Goal: Task Accomplishment & Management: Manage account settings

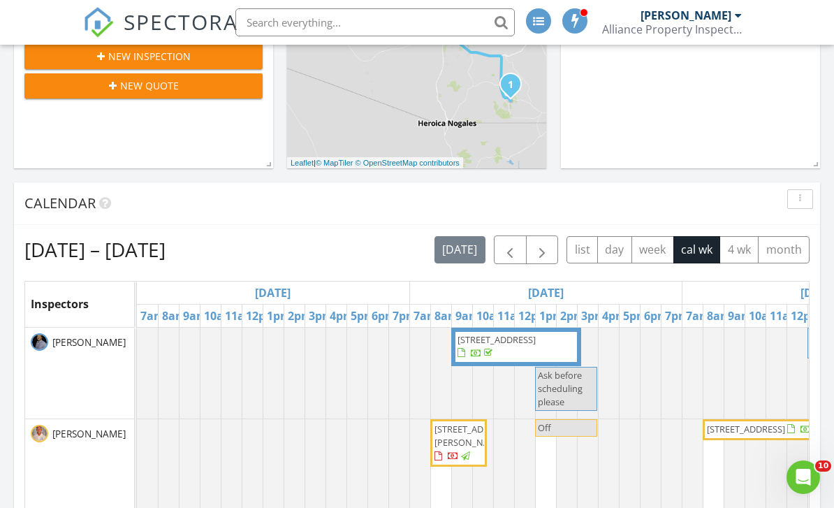
scroll to position [1273, 835]
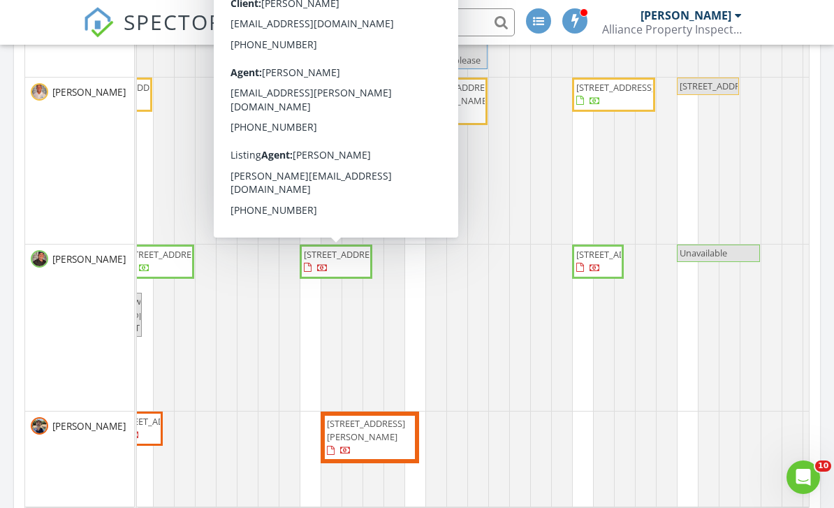
click at [326, 261] on span "[STREET_ADDRESS]" at bounding box center [343, 254] width 78 height 13
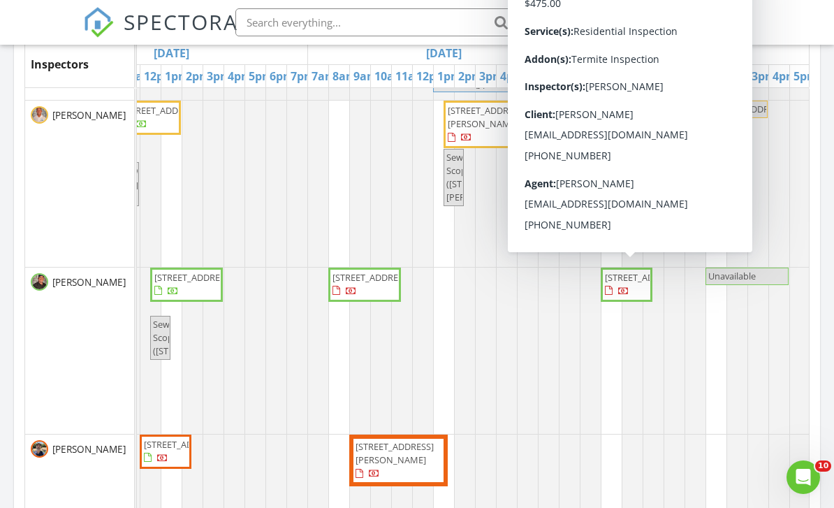
scroll to position [98, 0]
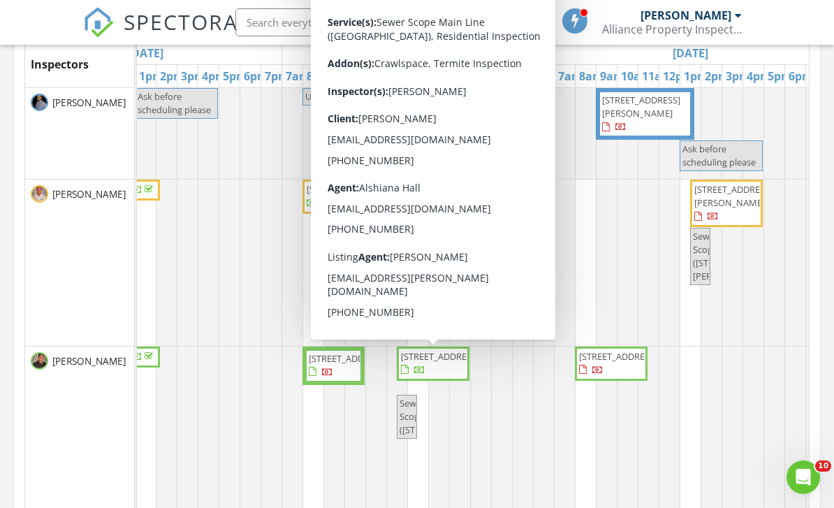
click at [443, 363] on span "10879 W Sack Dr, Sun City 85373" at bounding box center [440, 356] width 78 height 13
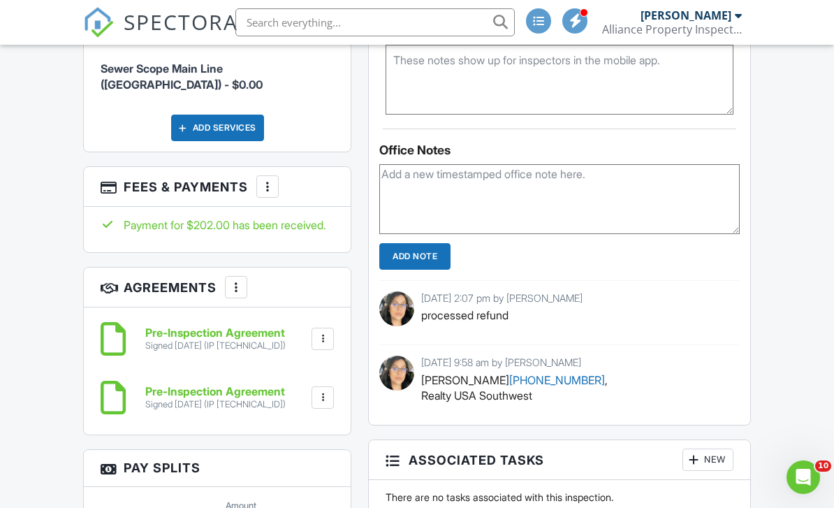
scroll to position [1268, 0]
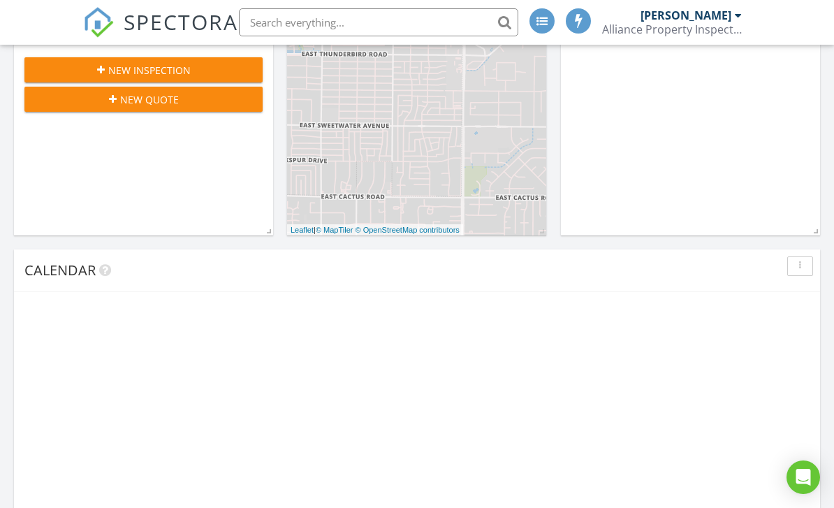
scroll to position [1273, 835]
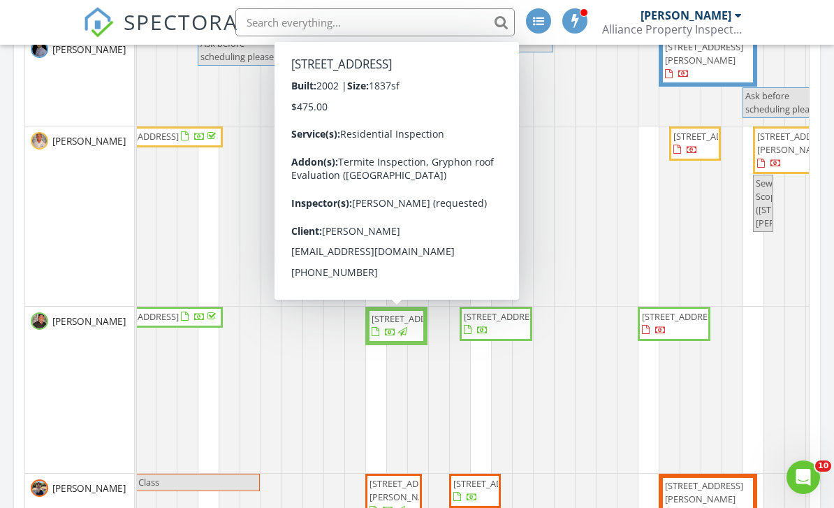
click at [387, 325] on span "10013 N 1st Dr, Phoenix 85021" at bounding box center [411, 318] width 78 height 13
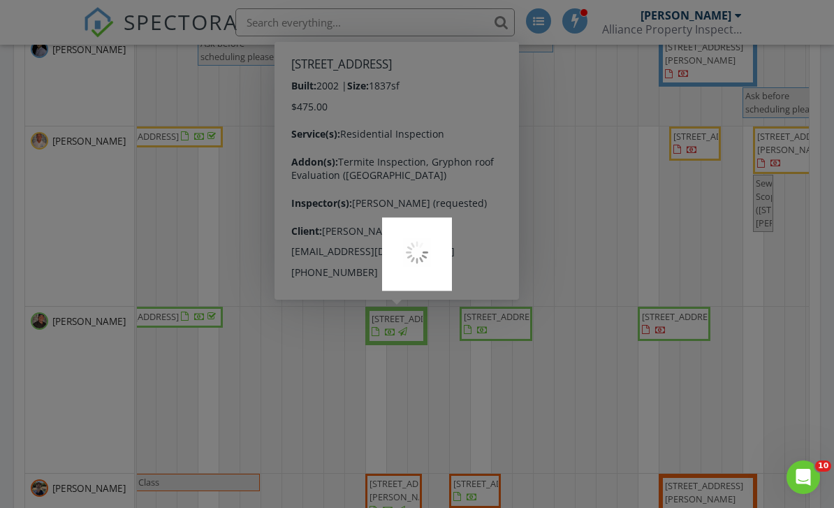
scroll to position [707, 0]
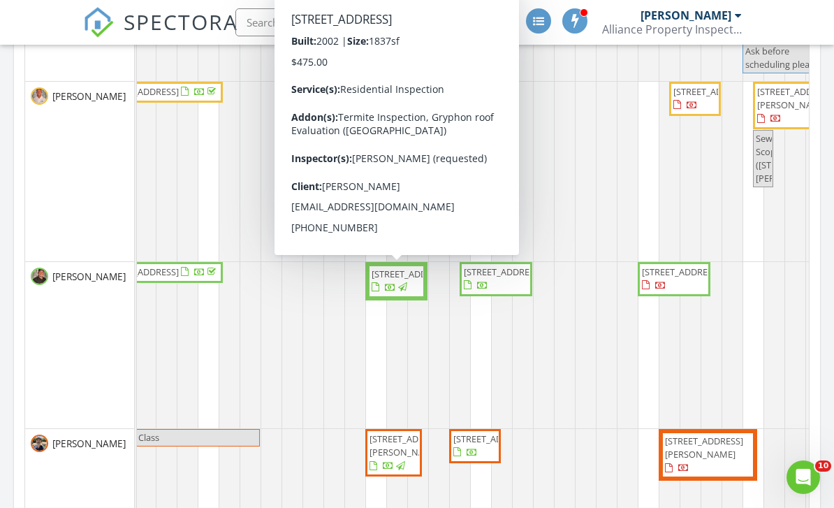
click at [593, 354] on div at bounding box center [564, 345] width 147 height 166
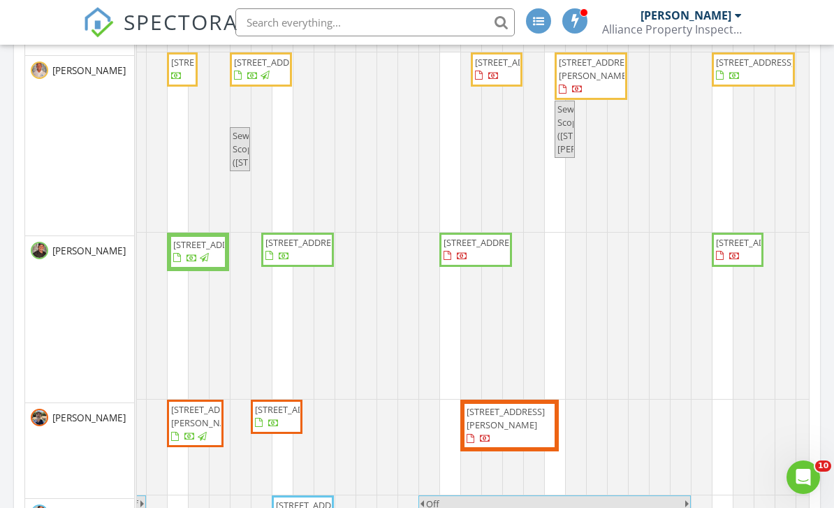
scroll to position [41, 0]
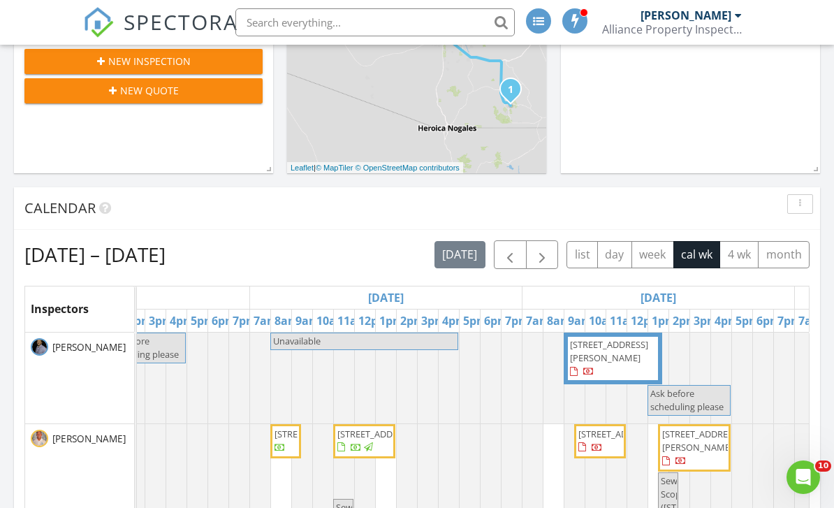
click at [543, 252] on span "button" at bounding box center [542, 255] width 17 height 17
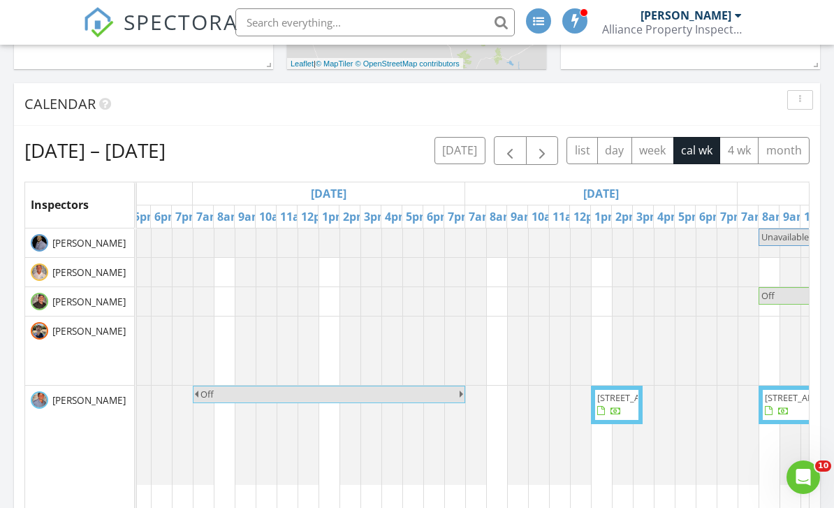
click at [467, 145] on button "today" at bounding box center [460, 150] width 51 height 27
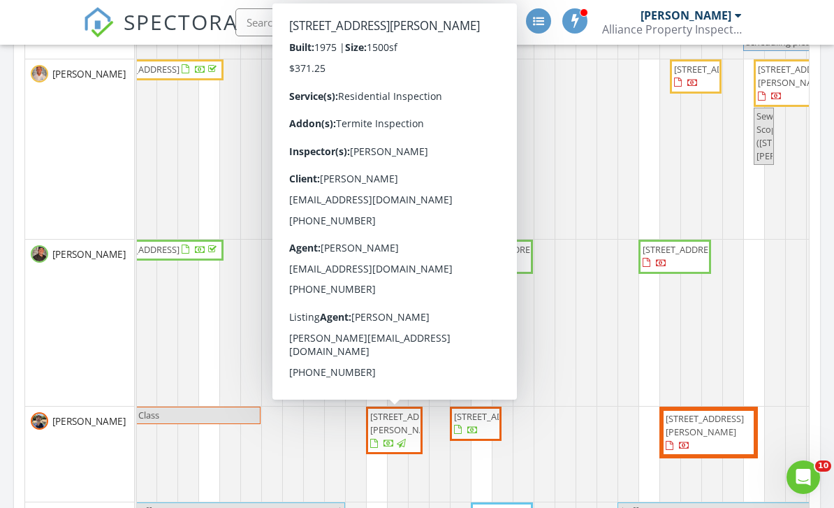
click at [396, 444] on span "3635 E Turney Ave 12, Phoenix 85018" at bounding box center [394, 430] width 51 height 41
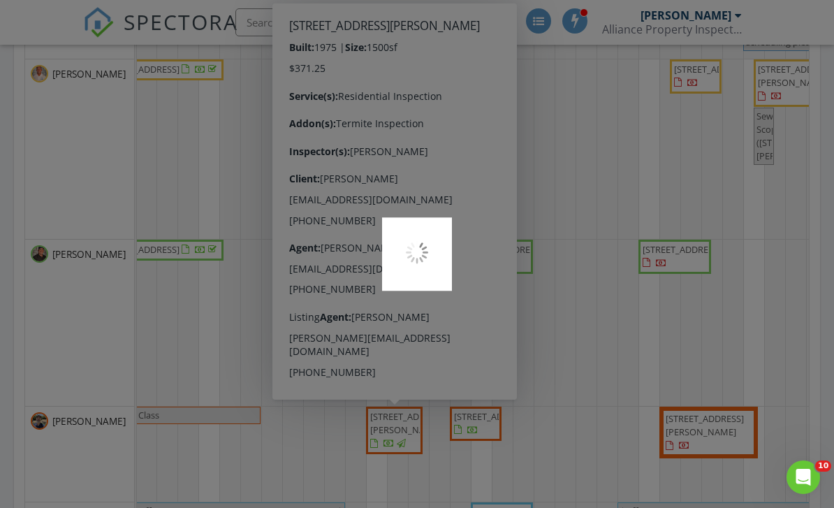
scroll to position [710, 0]
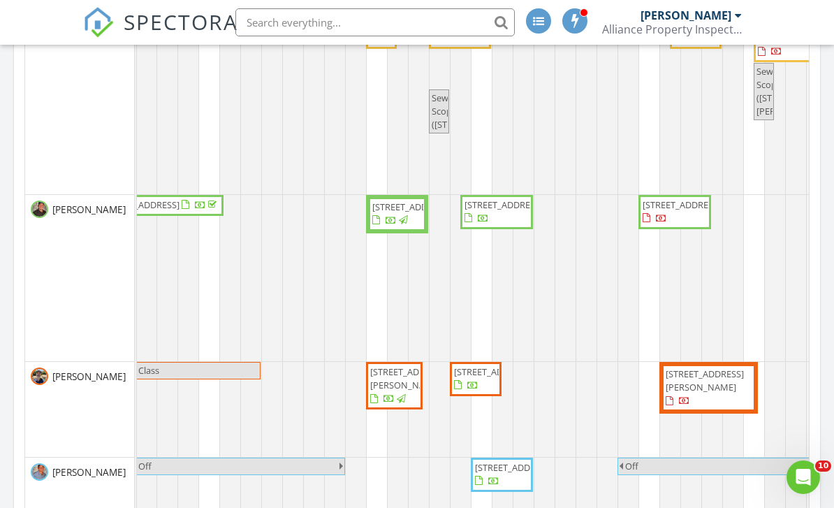
click at [225, 280] on div at bounding box center [292, 278] width 147 height 166
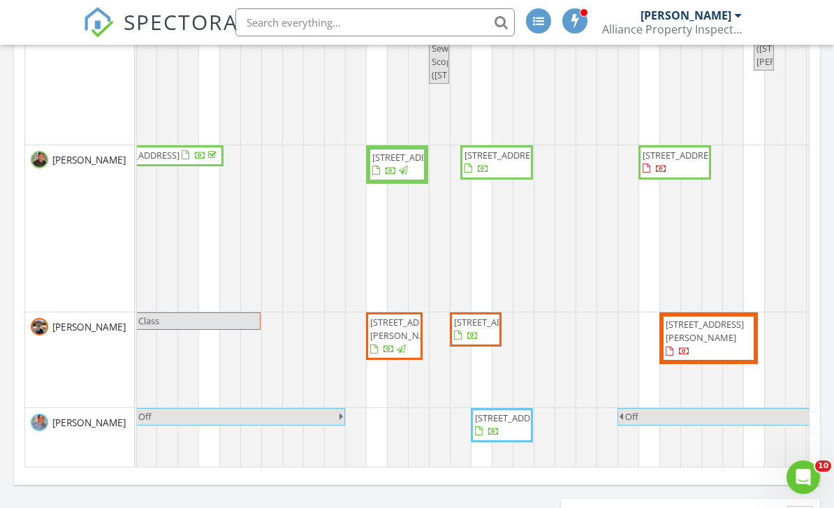
scroll to position [7, 7]
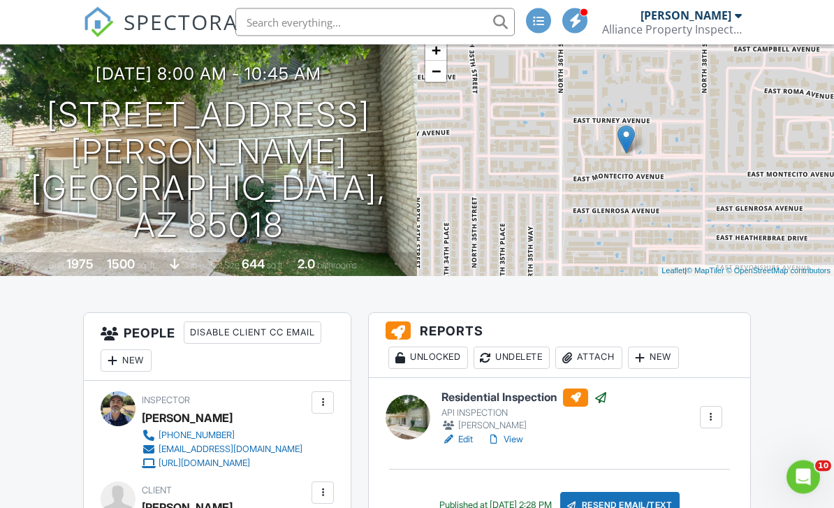
scroll to position [98, 0]
click at [519, 438] on link "View" at bounding box center [505, 439] width 36 height 14
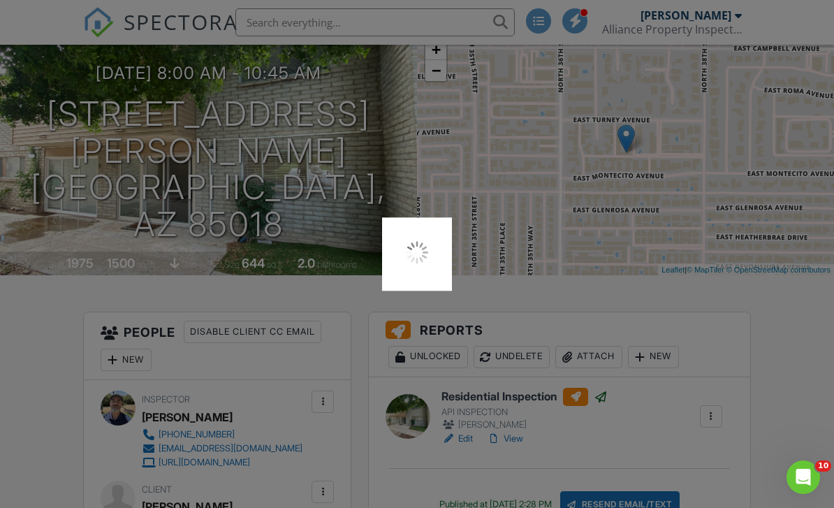
scroll to position [143, 0]
